Goal: Information Seeking & Learning: Understand process/instructions

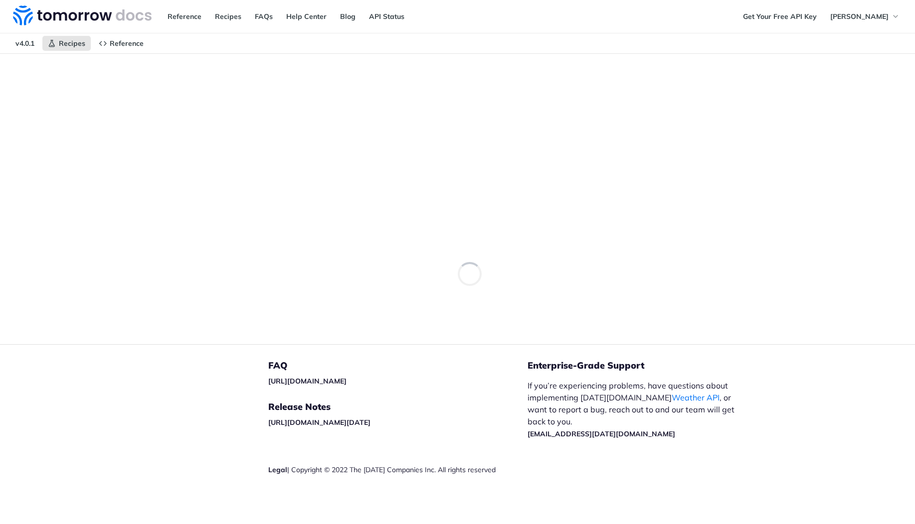
scroll to position [2695, 0]
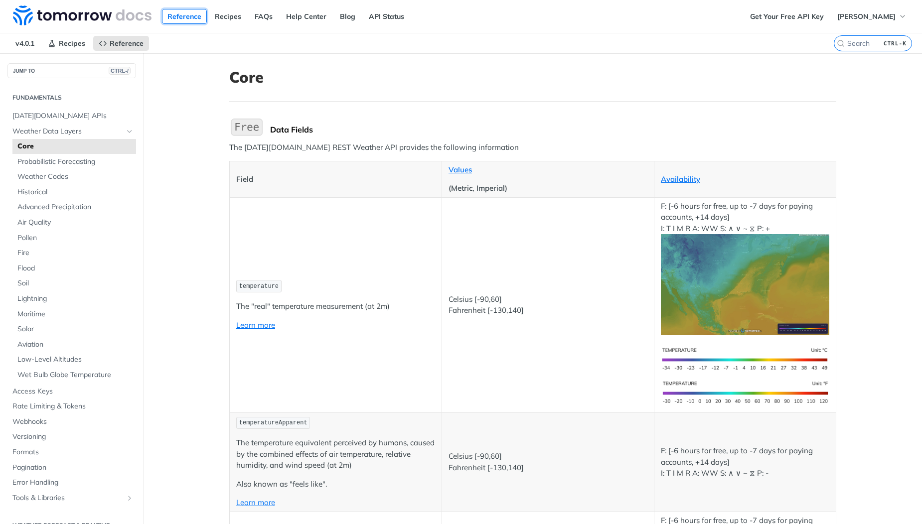
click at [186, 12] on link "Reference" at bounding box center [184, 16] width 45 height 15
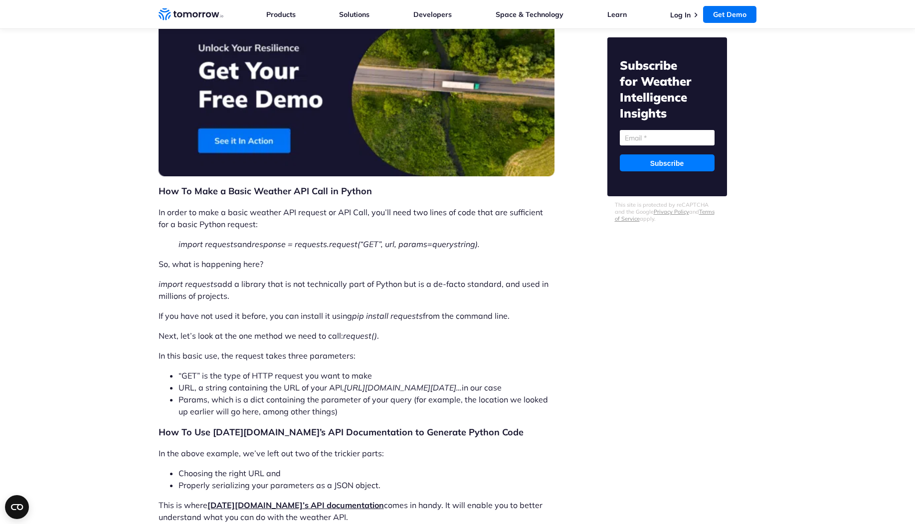
scroll to position [1826, 0]
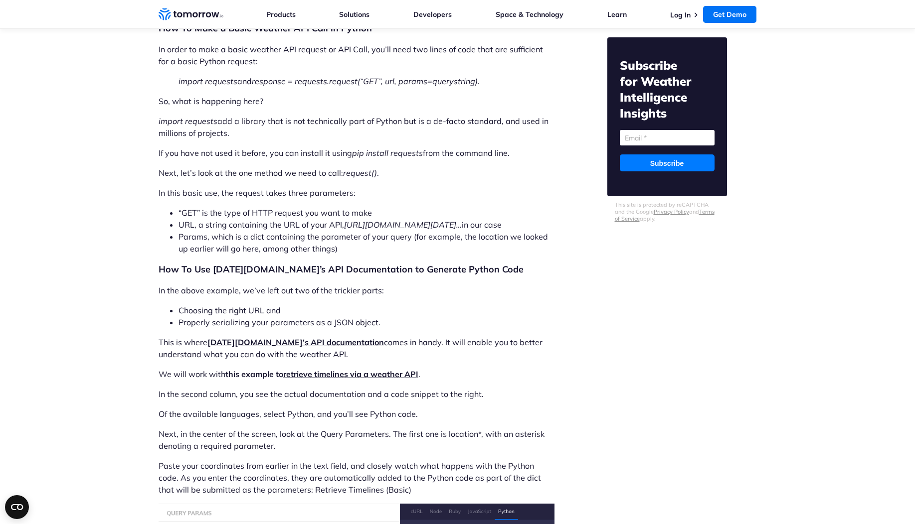
click at [192, 86] on em "import requests" at bounding box center [207, 81] width 59 height 10
click at [237, 86] on em "import requests" at bounding box center [207, 81] width 59 height 10
copy p "import requests and"
copy em "import requests"
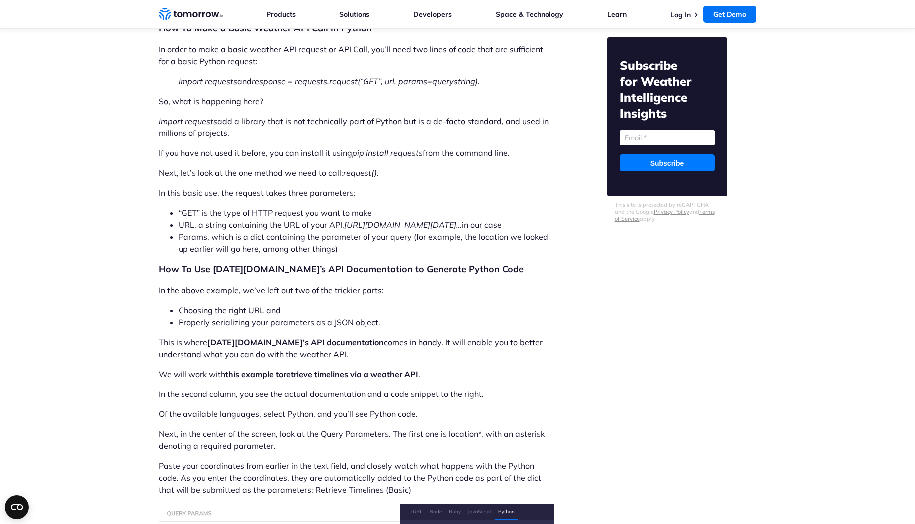
click at [280, 86] on em "response = requests.request(“GET”, url, params=querystring)." at bounding box center [366, 81] width 228 height 10
click at [511, 87] on p "import requests and response = requests.request(“GET”, url, params=querystring)." at bounding box center [356, 81] width 356 height 12
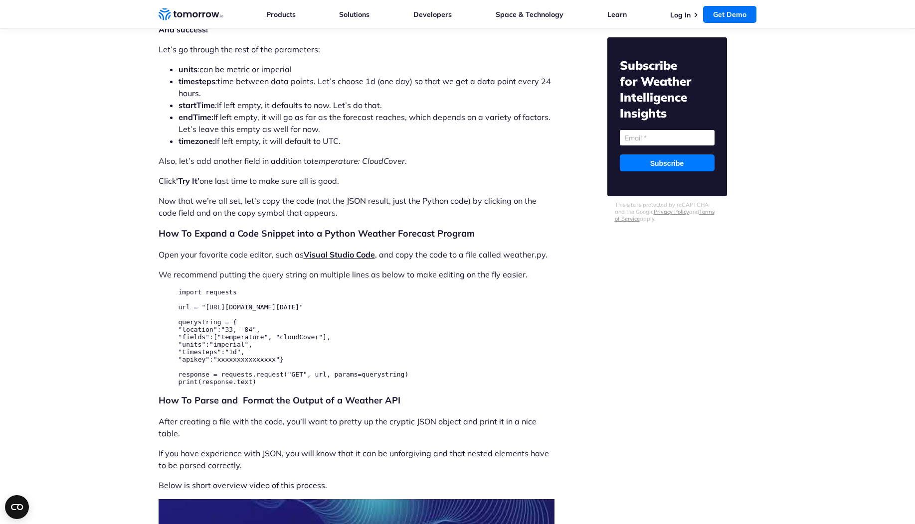
scroll to position [2604, 0]
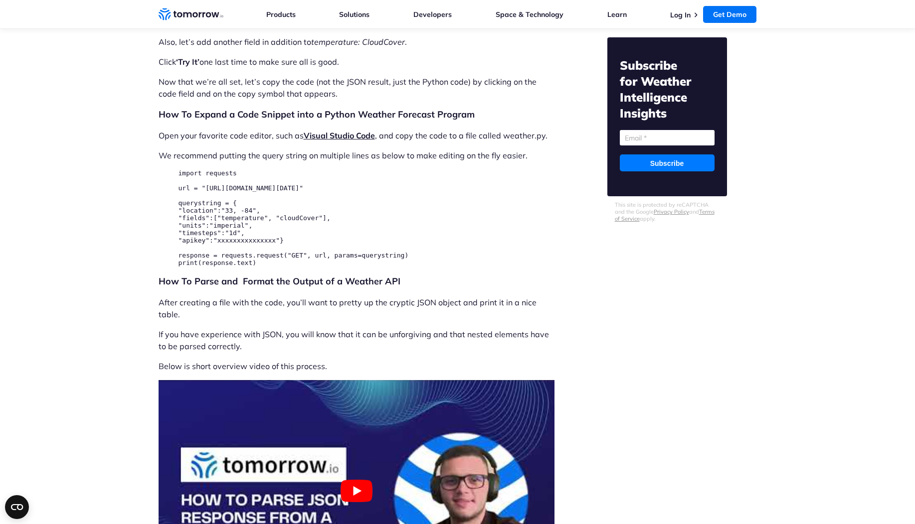
click at [185, 202] on pre "import requests url = "https://api.tomorrow.io/v4/timelines" querystring = { "l…" at bounding box center [356, 218] width 356 height 97
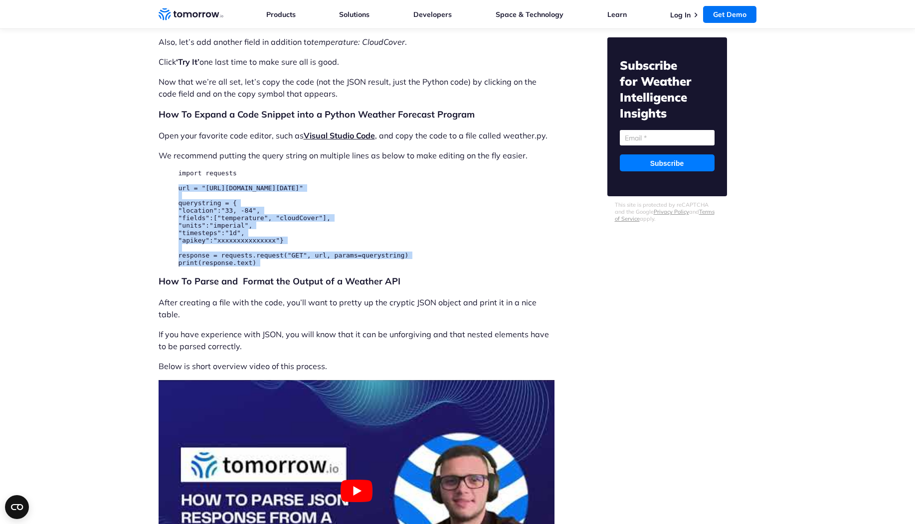
click at [300, 267] on pre "import requests url = "https://api.tomorrow.io/v4/timelines" querystring = { "l…" at bounding box center [356, 218] width 356 height 97
copy div "url = "https://api.tomorrow.io/v4/timelines" querystring = { "location":"33, -8…"
